Goal: Navigation & Orientation: Find specific page/section

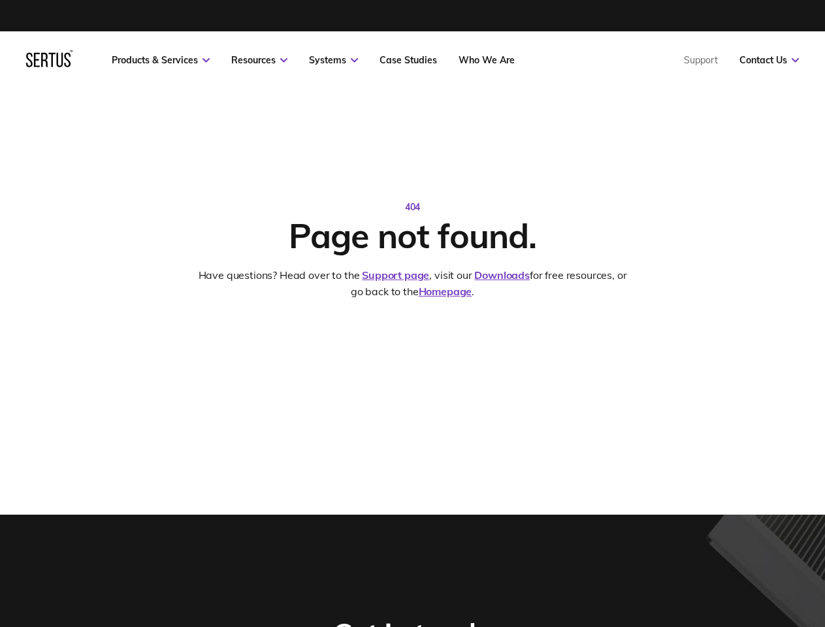
click at [259, 60] on link "Resources" at bounding box center [259, 60] width 56 height 12
click at [333, 60] on link "Systems" at bounding box center [333, 60] width 49 height 12
click at [769, 60] on link "Contact Us" at bounding box center [768, 60] width 59 height 12
